Goal: Transaction & Acquisition: Purchase product/service

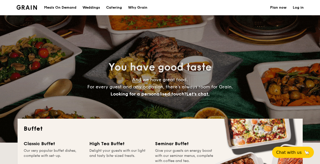
select select
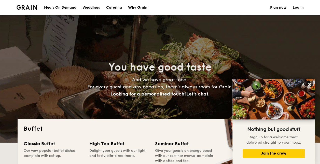
click at [112, 8] on h1 "Catering" at bounding box center [114, 7] width 16 height 15
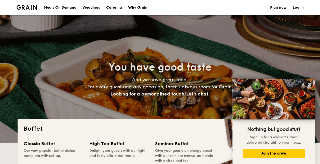
click at [117, 7] on h1 "Catering" at bounding box center [114, 7] width 16 height 15
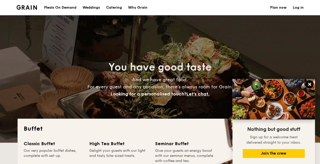
click at [309, 85] on icon at bounding box center [309, 84] width 3 height 3
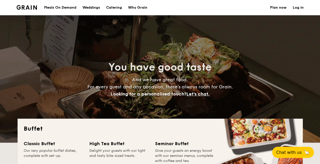
click at [116, 6] on h1 "Catering" at bounding box center [114, 7] width 16 height 15
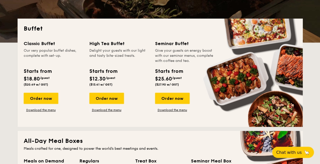
scroll to position [102, 0]
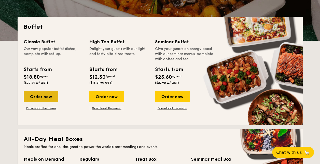
click at [38, 96] on div "Order now" at bounding box center [41, 96] width 35 height 11
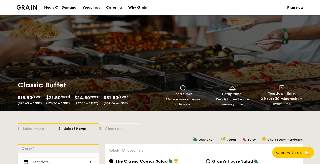
scroll to position [76, 0]
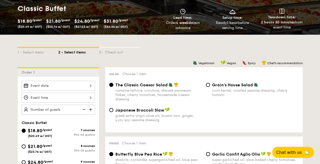
select select
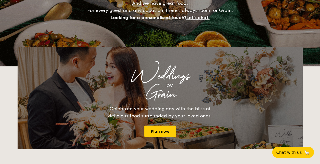
scroll to position [102, 0]
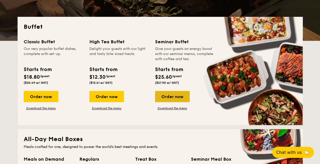
click at [175, 95] on div "Order now" at bounding box center [172, 96] width 35 height 11
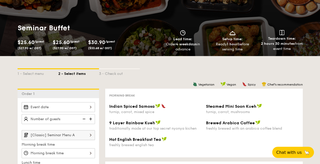
scroll to position [51, 0]
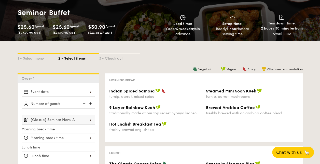
select select
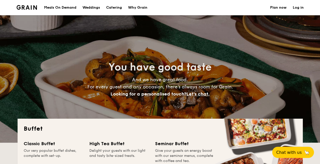
click at [114, 9] on h1 "Catering" at bounding box center [114, 7] width 16 height 15
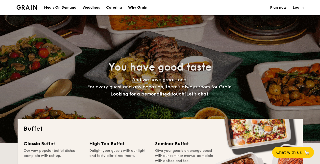
click at [115, 7] on h1 "Catering" at bounding box center [114, 7] width 16 height 15
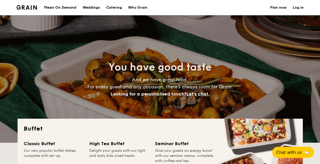
click at [115, 10] on h1 "Catering" at bounding box center [114, 7] width 16 height 15
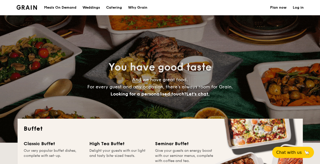
drag, startPoint x: 92, startPoint y: 9, endPoint x: 95, endPoint y: 9, distance: 3.1
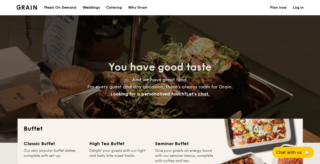
click at [92, 9] on div "Weddings" at bounding box center [91, 7] width 18 height 15
